Goal: Find specific page/section

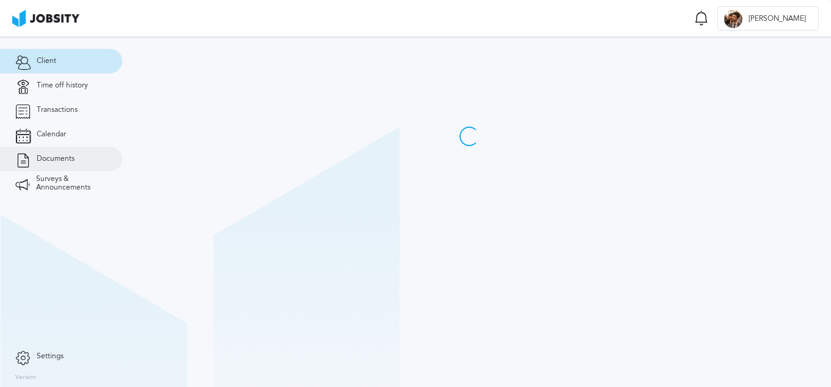
click at [77, 158] on link "Documents" at bounding box center [61, 159] width 122 height 24
drag, startPoint x: 67, startPoint y: 153, endPoint x: 75, endPoint y: 148, distance: 9.3
click at [68, 153] on link "Documents" at bounding box center [61, 159] width 122 height 24
